Goal: Task Accomplishment & Management: Manage account settings

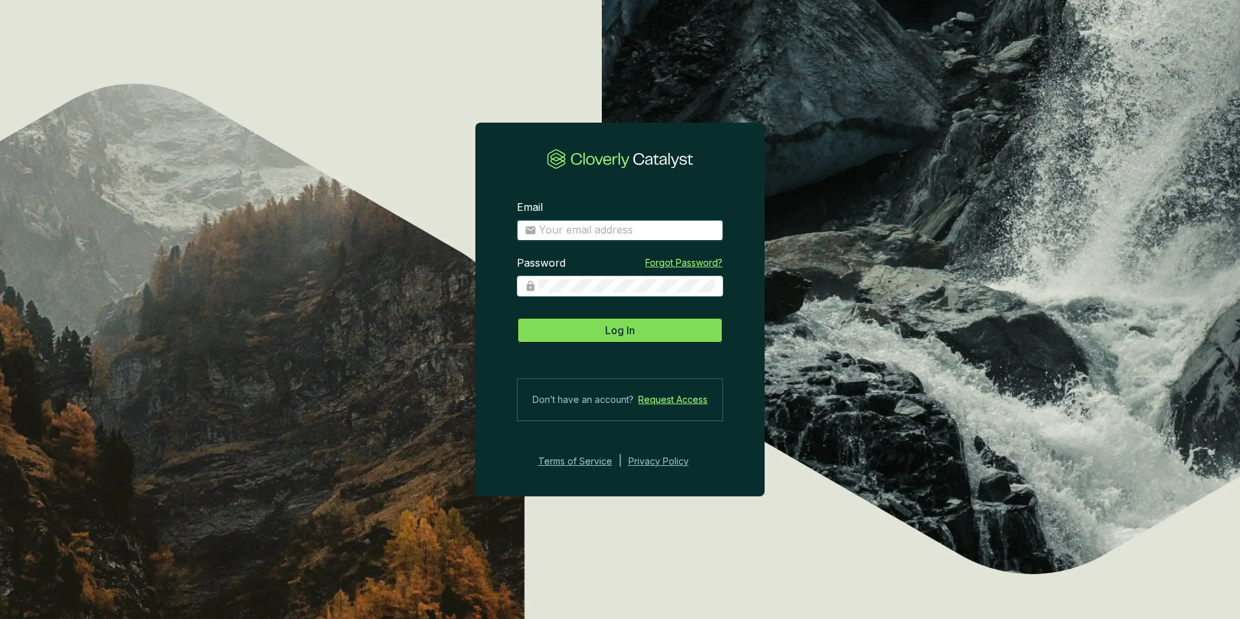
type input "[EMAIL_ADDRESS][DOMAIN_NAME]"
click at [586, 331] on button "Log In" at bounding box center [620, 330] width 206 height 26
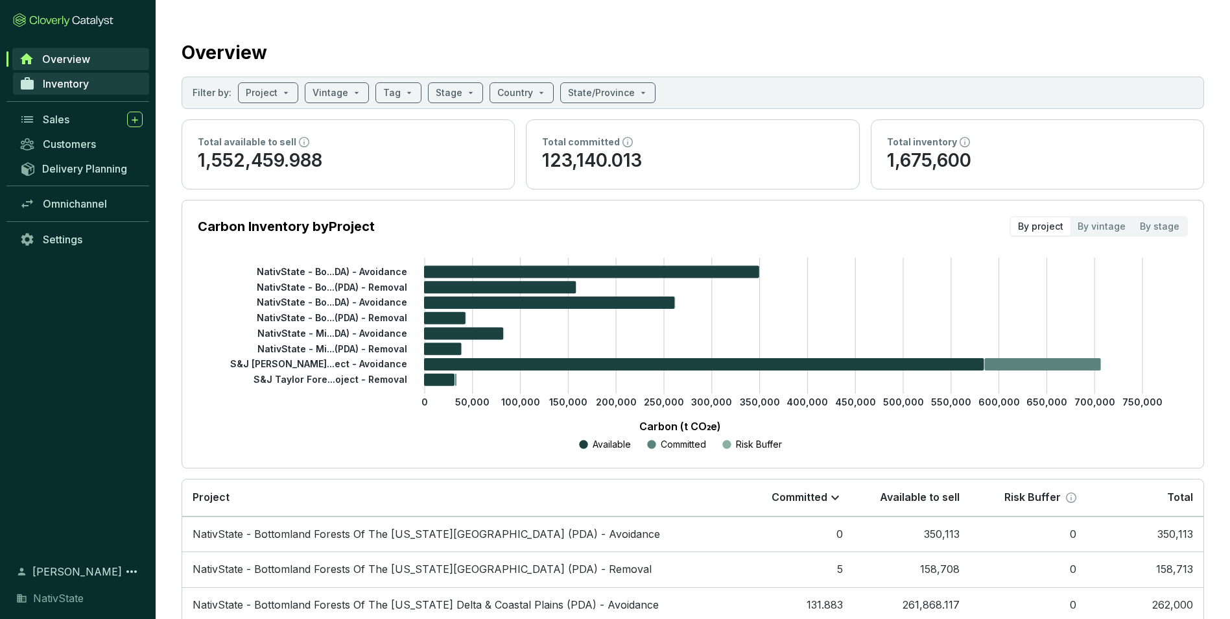
click at [64, 82] on span "Inventory" at bounding box center [66, 83] width 46 height 13
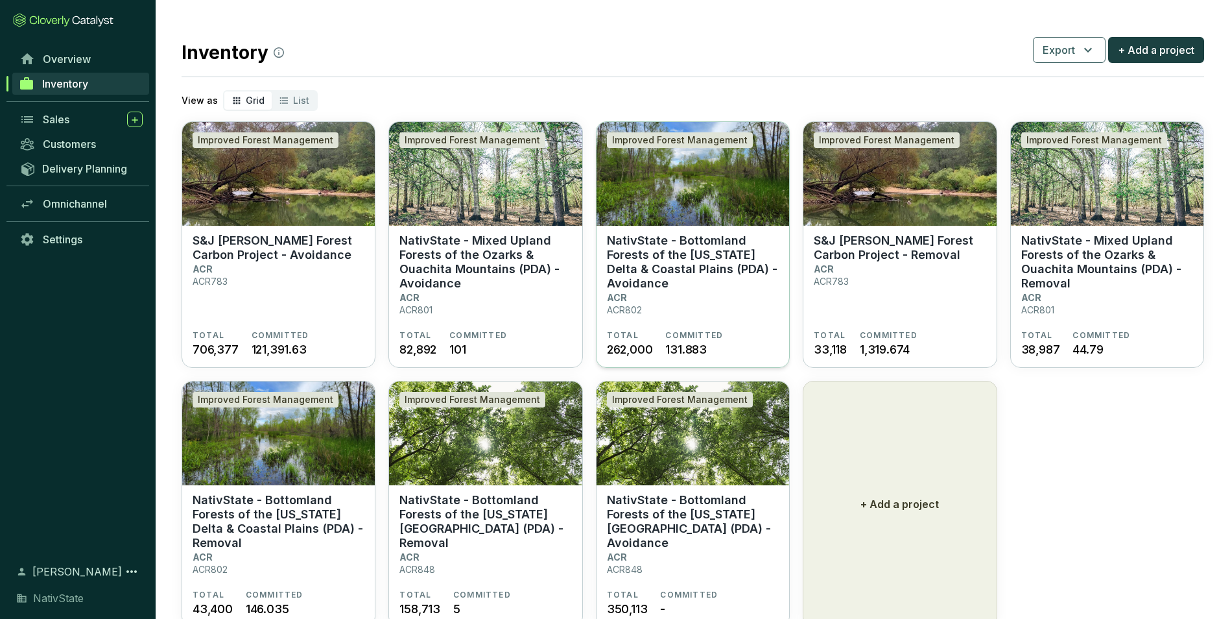
click at [725, 292] on section "NativState - Bottomland Forests of the Mississippi Delta & Coastal Plains (PDA)…" at bounding box center [693, 281] width 172 height 97
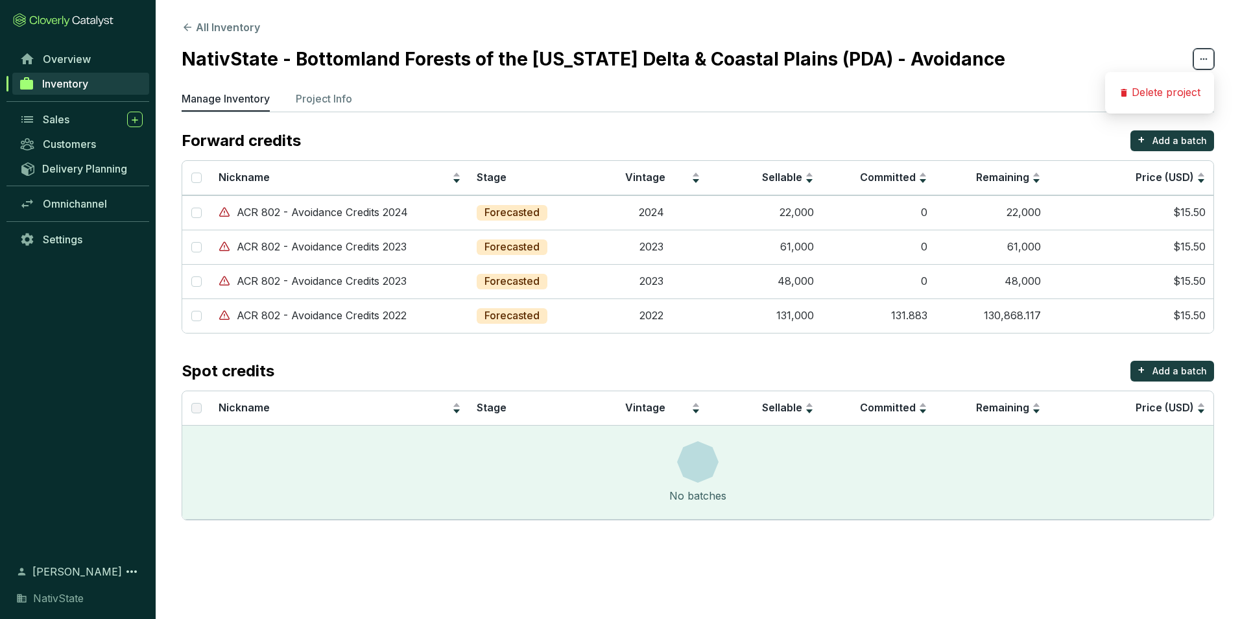
click at [1203, 58] on icon at bounding box center [1203, 59] width 10 height 16
click at [1166, 90] on p "Delete project" at bounding box center [1166, 93] width 69 height 14
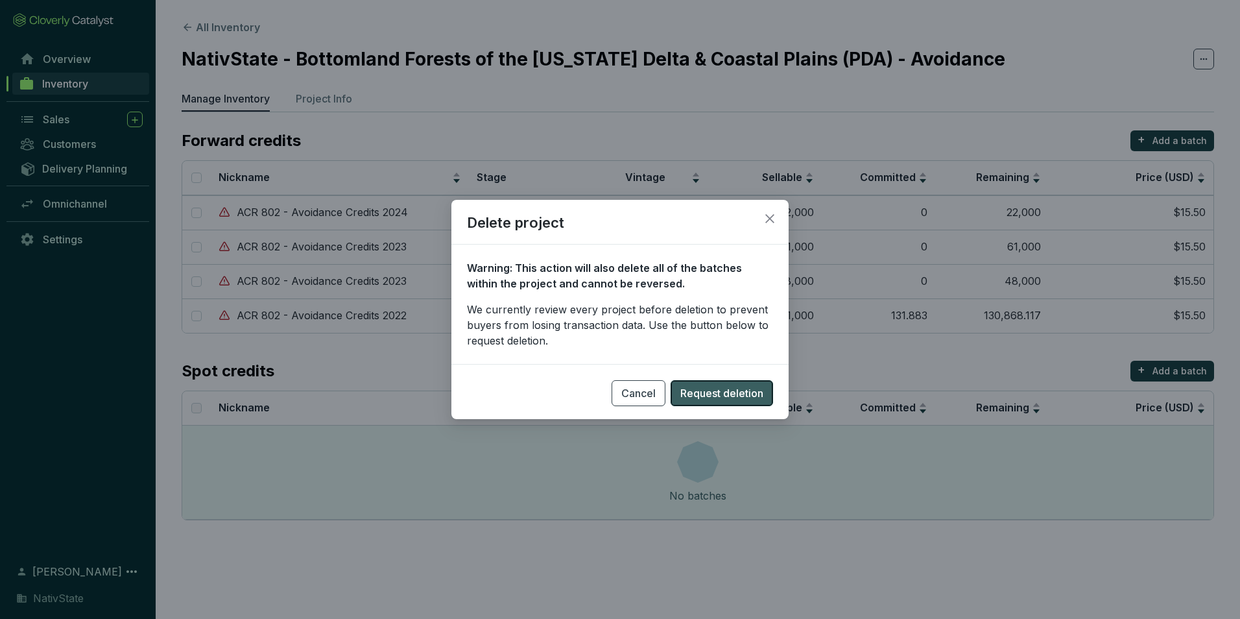
click at [708, 395] on span "Request deletion" at bounding box center [721, 393] width 83 height 16
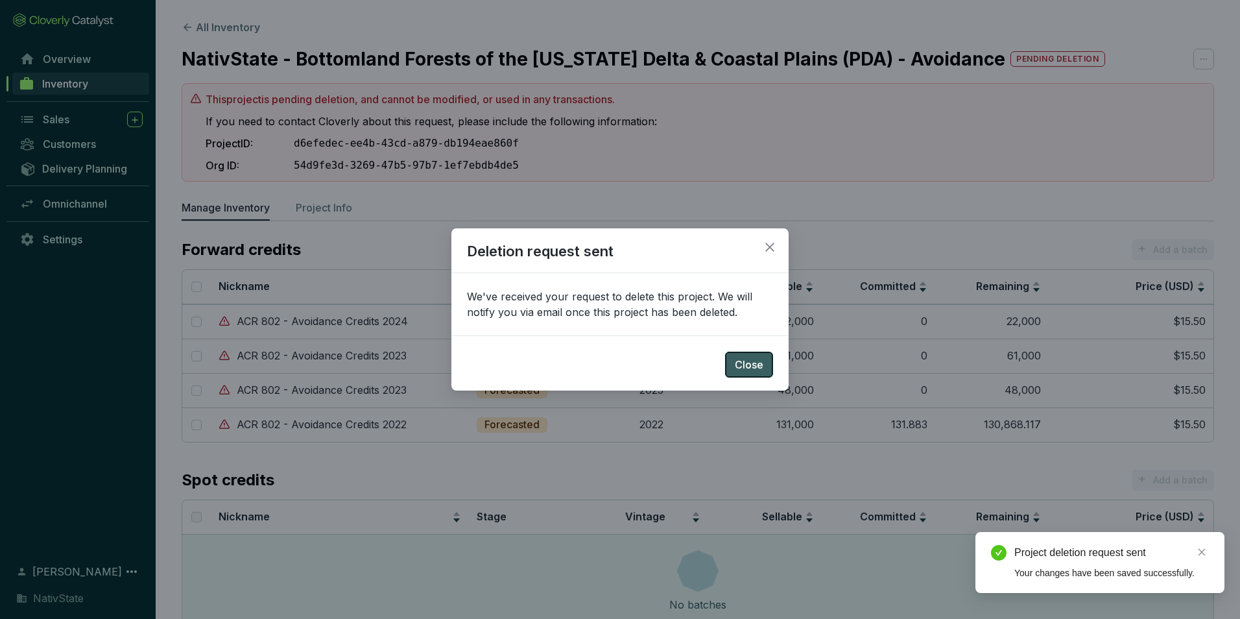
click at [741, 370] on span "Close" at bounding box center [749, 365] width 29 height 16
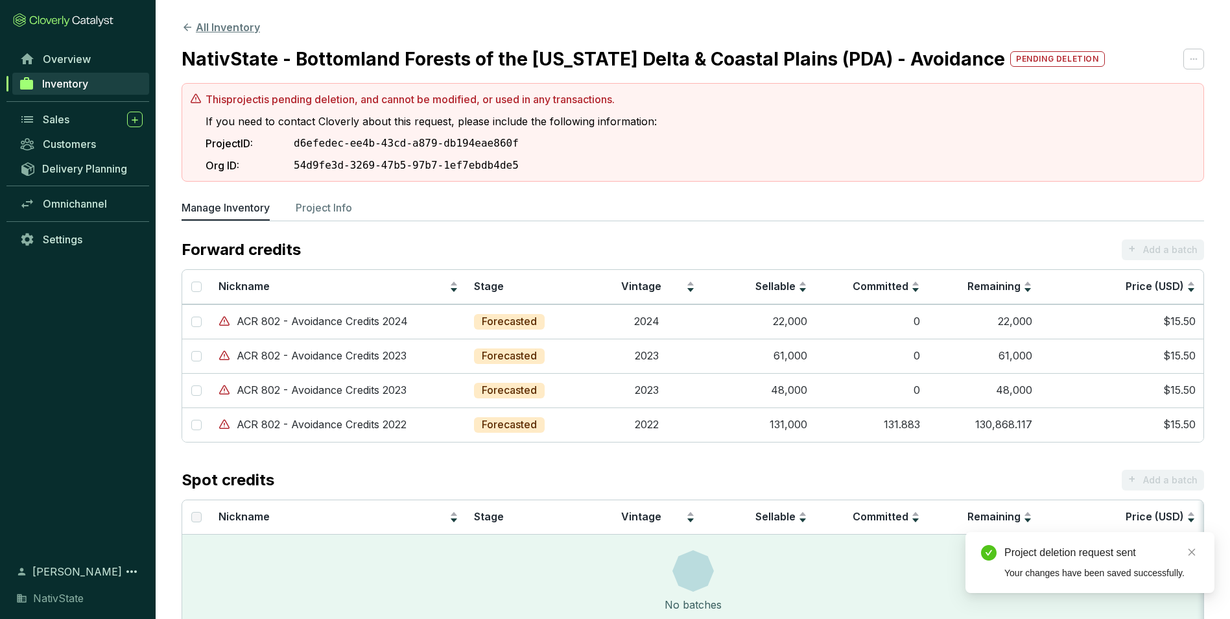
click at [221, 26] on button "All Inventory" at bounding box center [221, 27] width 78 height 16
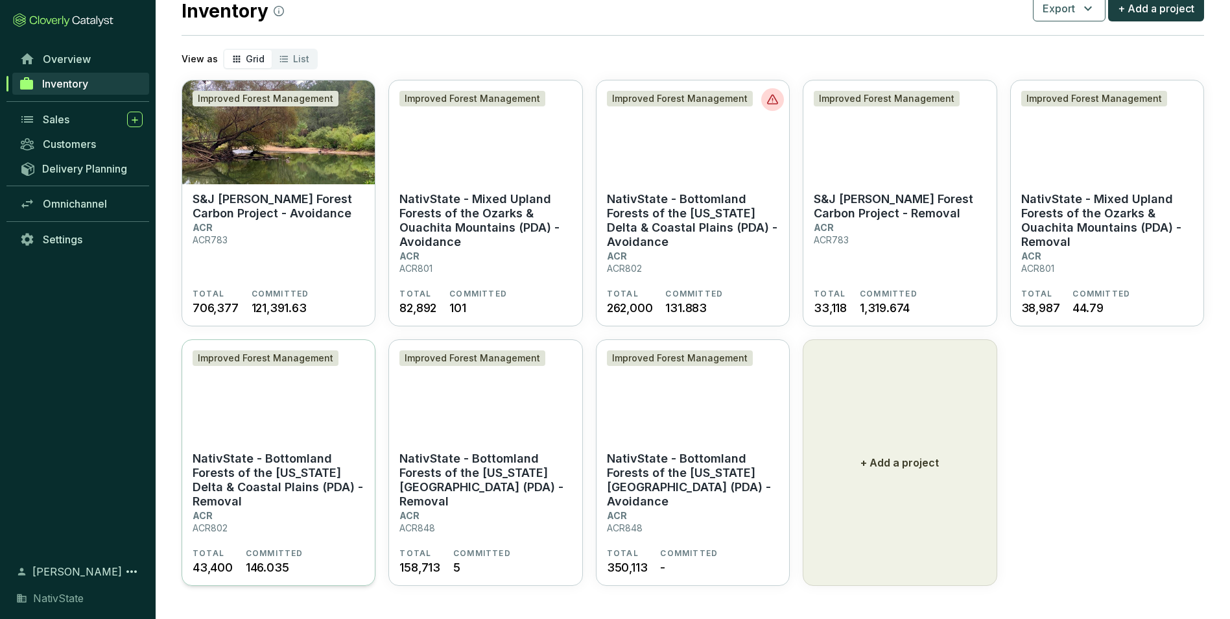
scroll to position [42, 0]
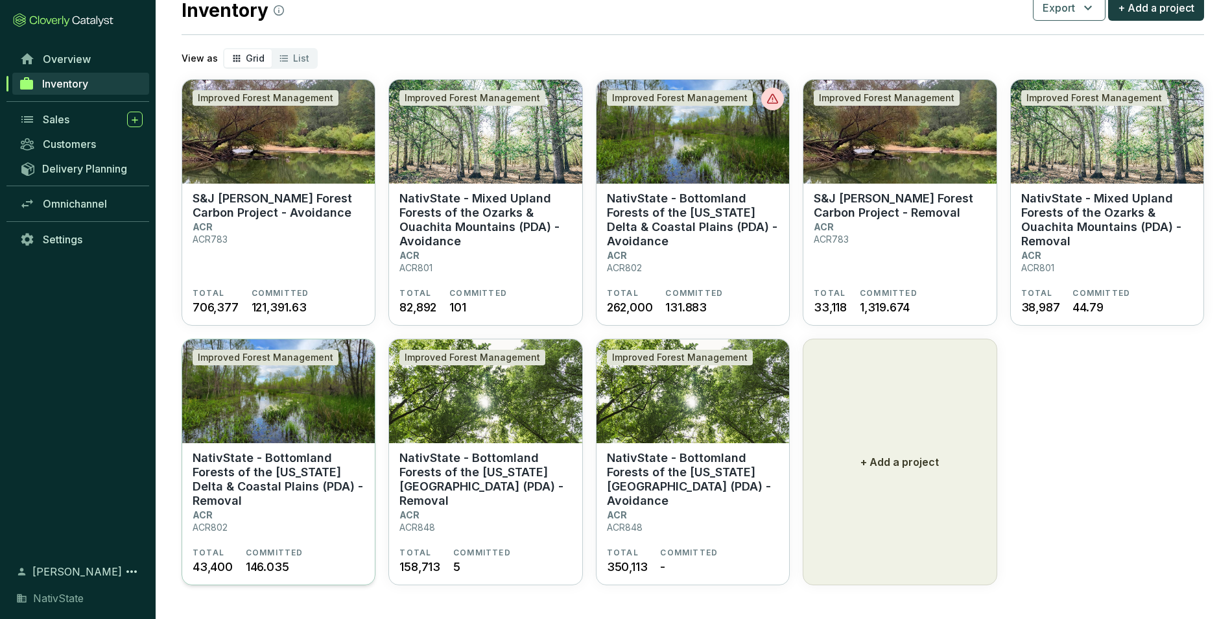
click at [203, 497] on p "NativState - Bottomland Forests of the [US_STATE] Delta & Coastal Plains (PDA) …" at bounding box center [279, 479] width 172 height 57
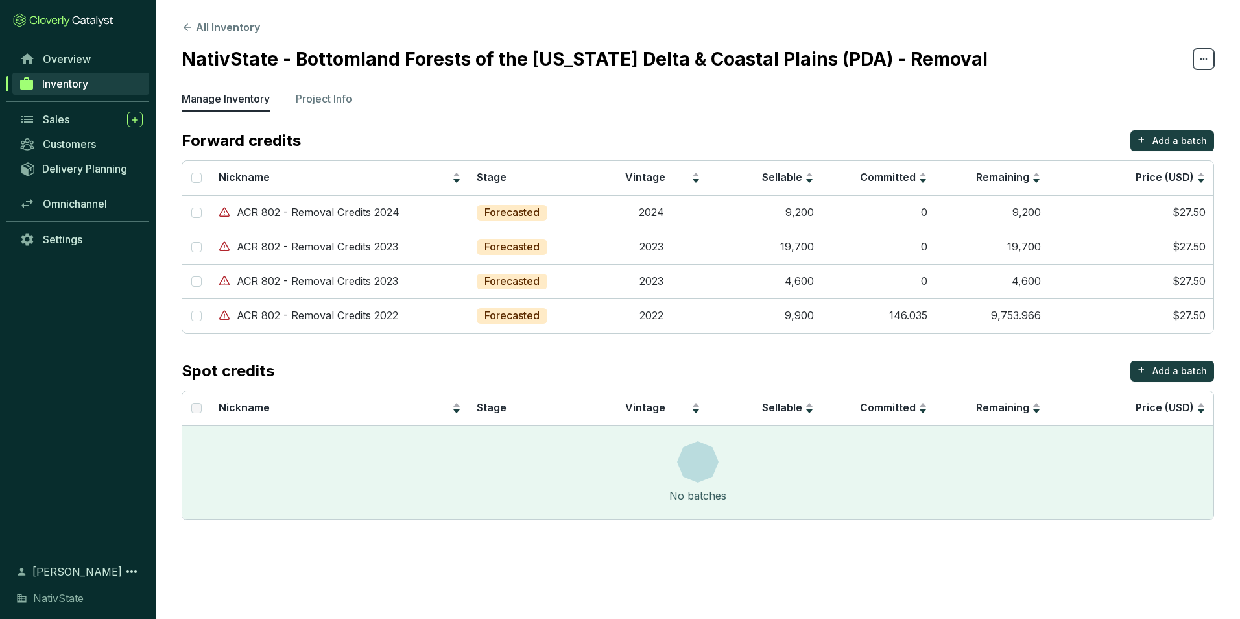
drag, startPoint x: 1196, startPoint y: 53, endPoint x: 1205, endPoint y: 53, distance: 9.1
click at [1203, 53] on span at bounding box center [1203, 59] width 21 height 21
click at [1177, 86] on p "Delete project" at bounding box center [1166, 93] width 69 height 14
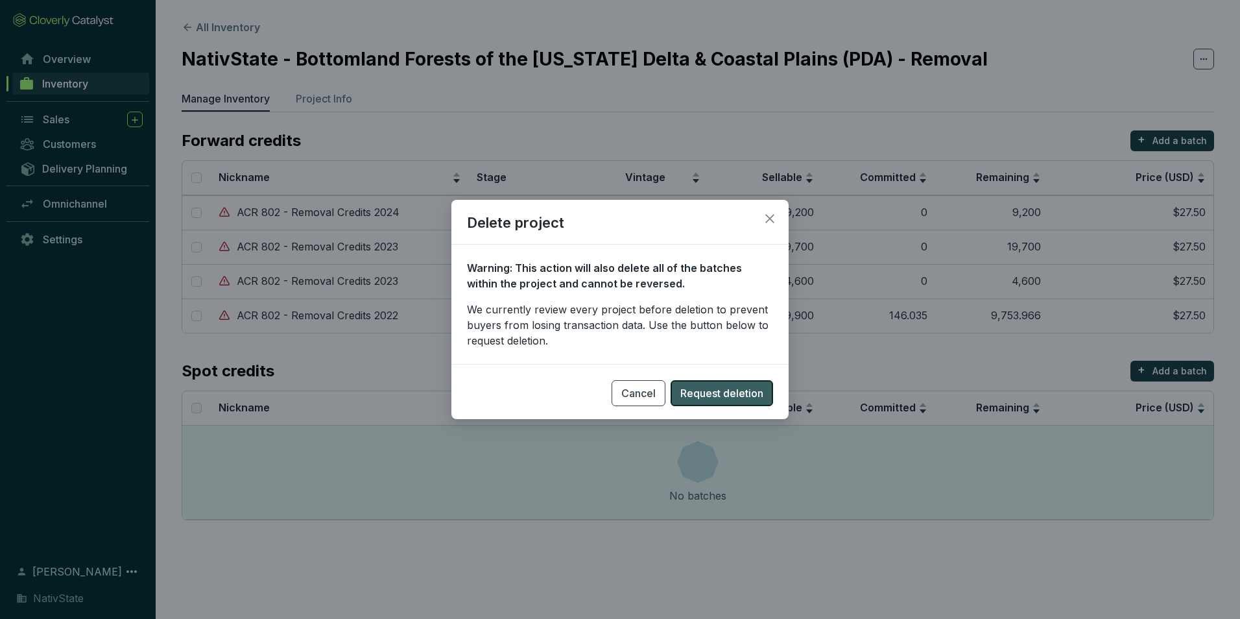
click at [713, 397] on span "Request deletion" at bounding box center [721, 393] width 83 height 16
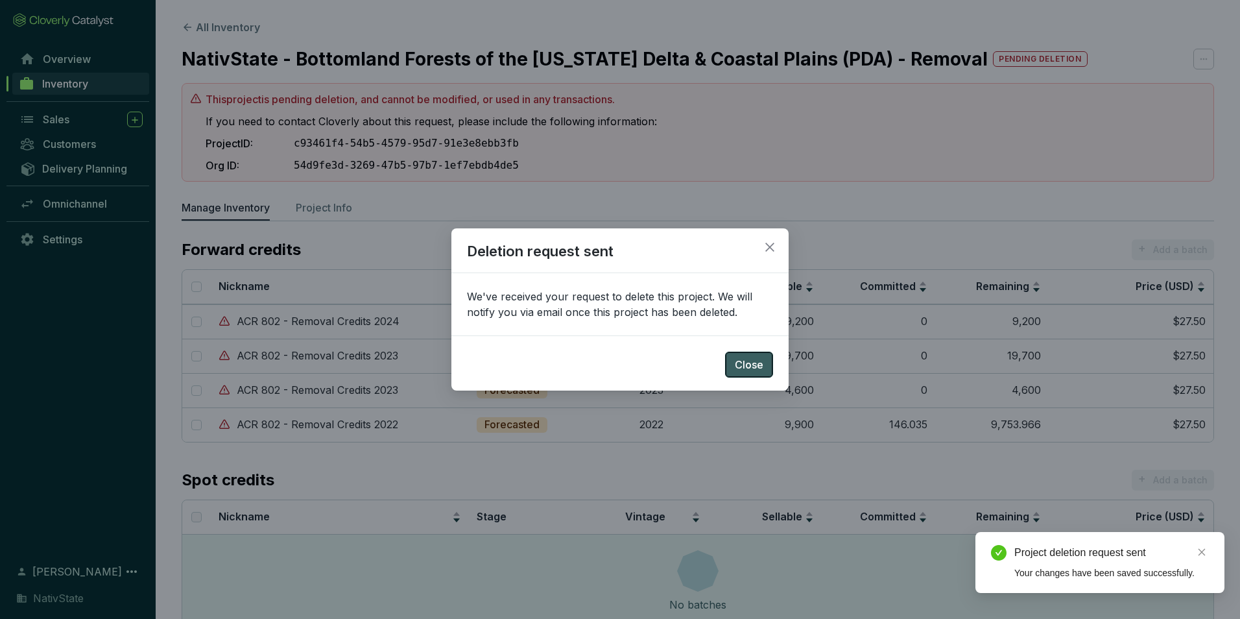
click at [754, 363] on span "Close" at bounding box center [749, 365] width 29 height 16
